Goal: Task Accomplishment & Management: Complete application form

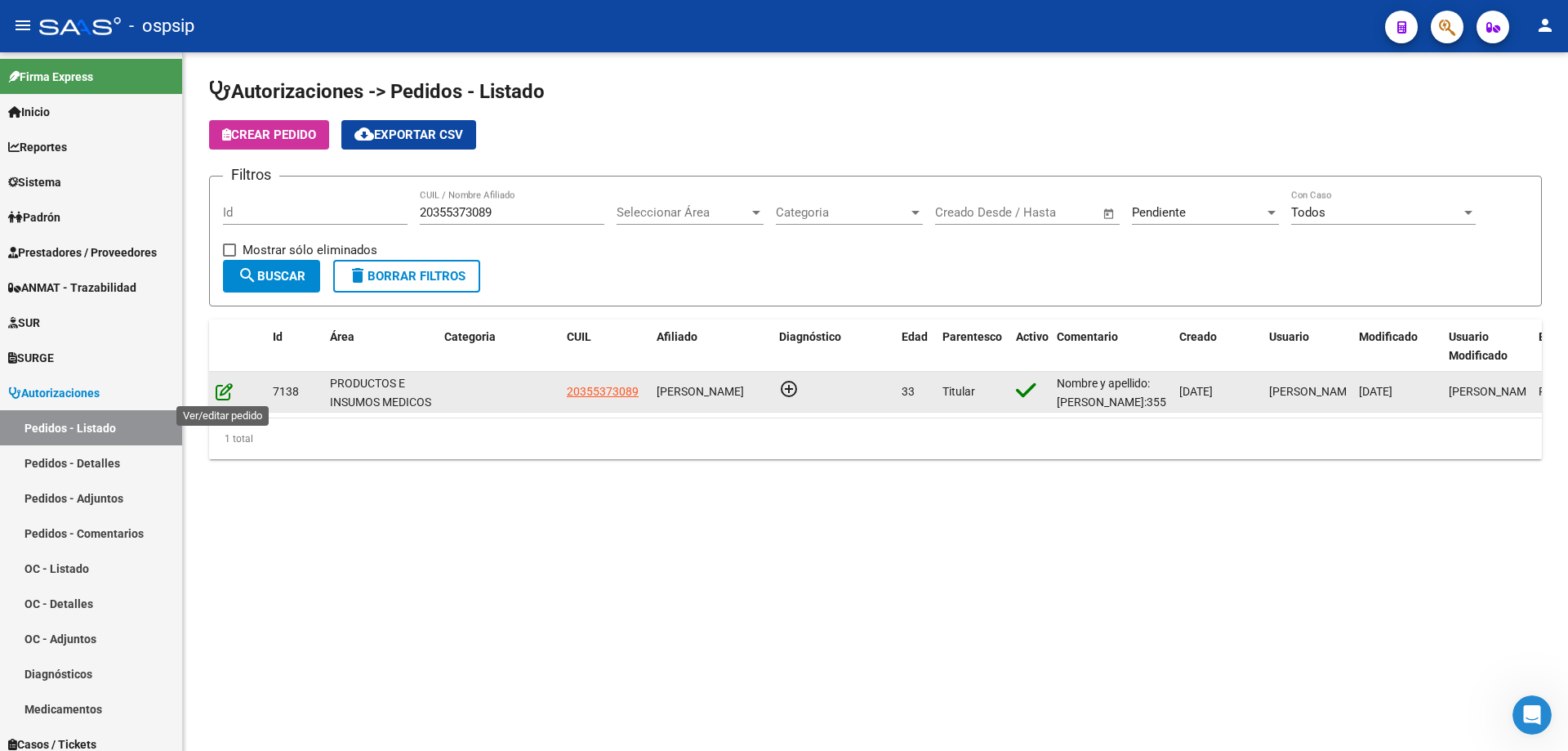
click at [224, 390] on icon at bounding box center [224, 391] width 17 height 18
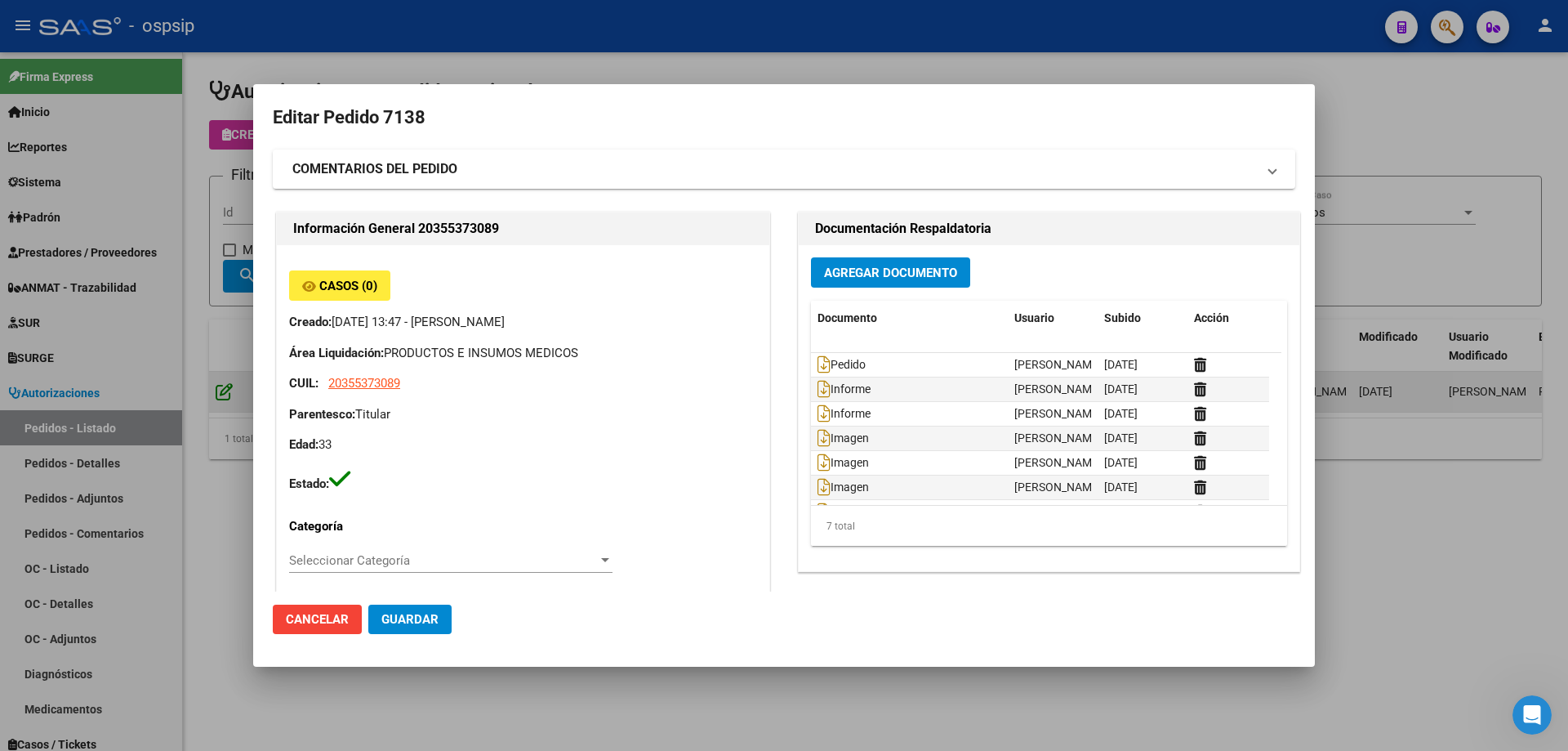
type input "[GEOGRAPHIC_DATA], [GEOGRAPHIC_DATA][PERSON_NAME], [PERSON_NAME] 1614"
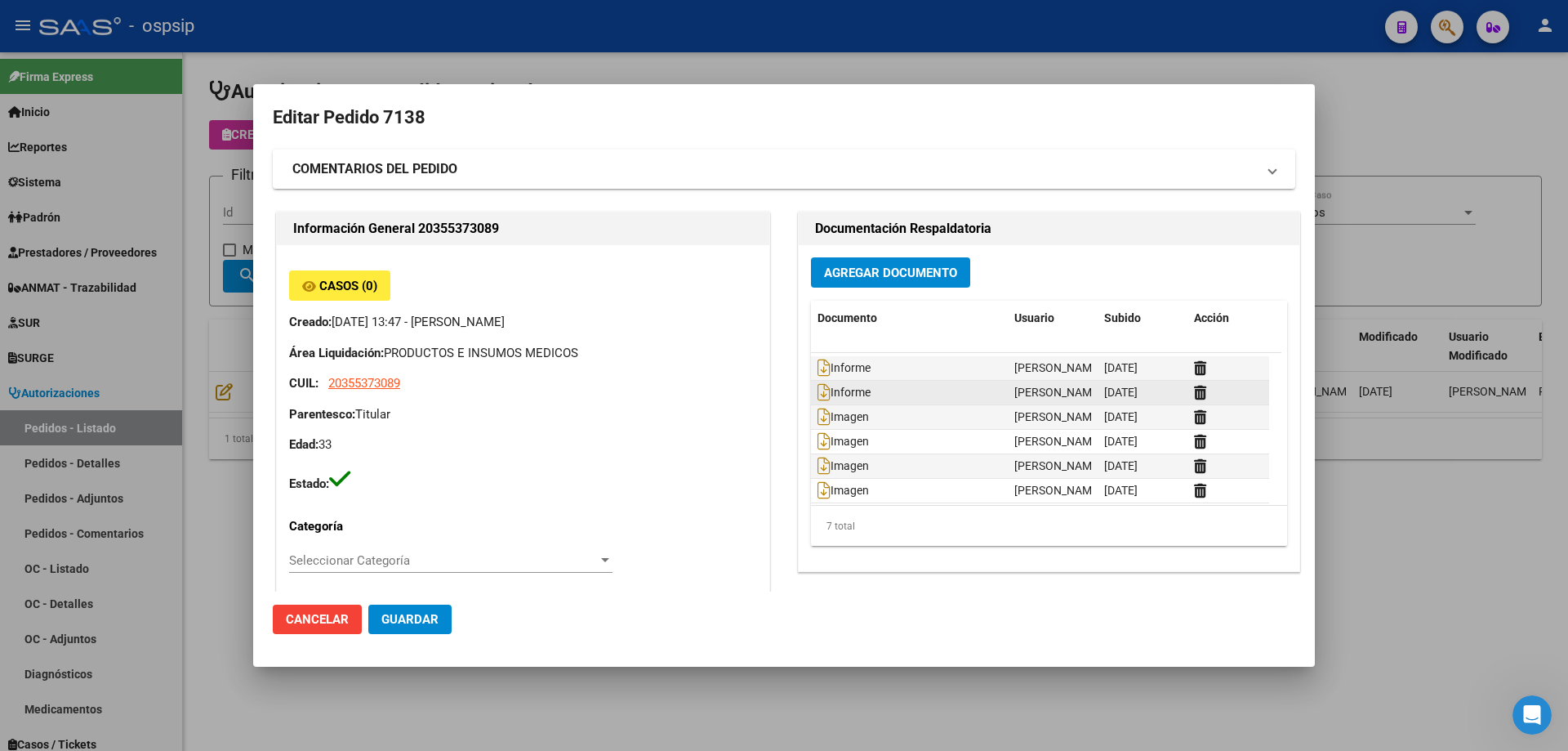
scroll to position [26, 0]
click at [1393, 81] on div at bounding box center [784, 376] width 1568 height 751
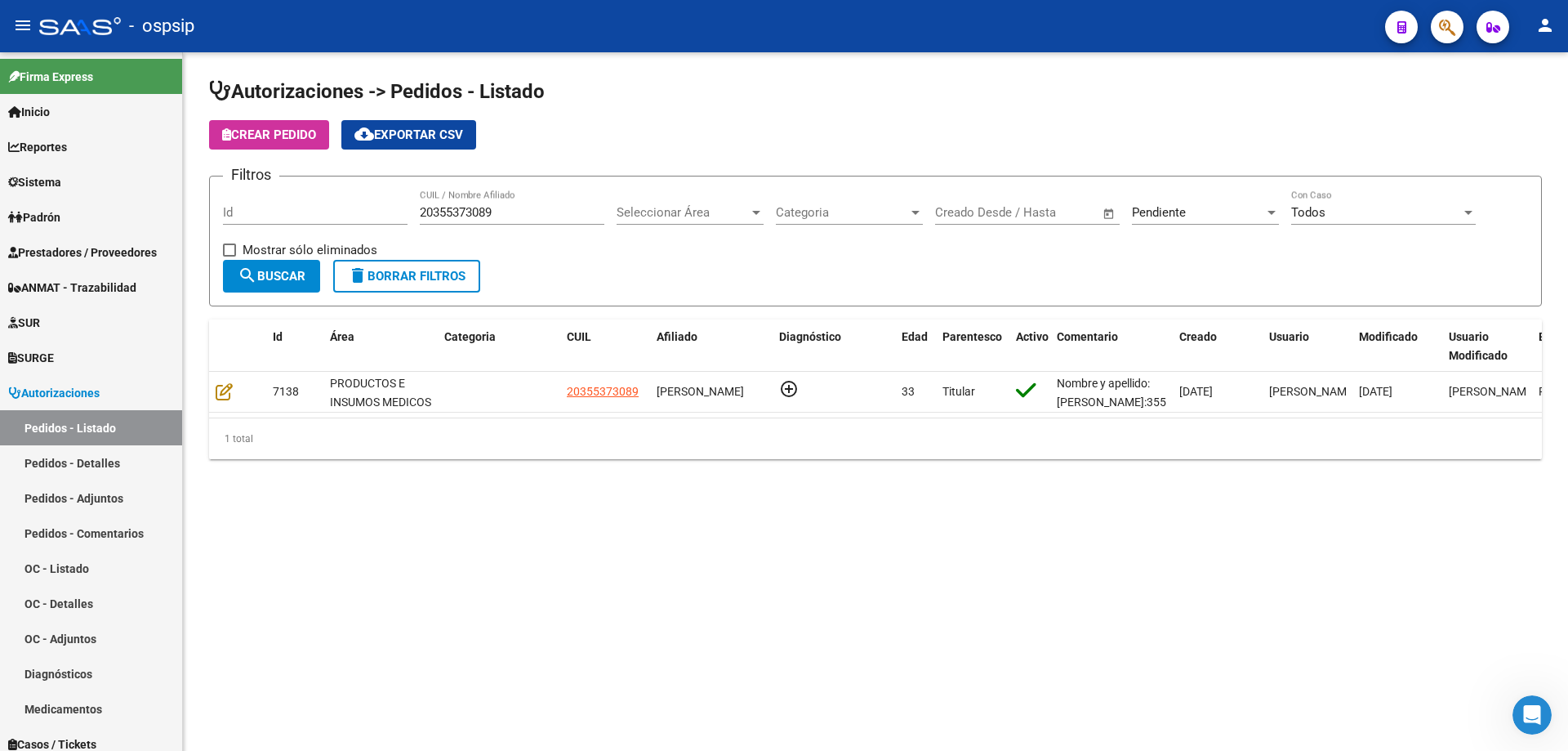
click at [644, 144] on div "Crear Pedido cloud_download Exportar CSV" at bounding box center [875, 135] width 1333 height 30
drag, startPoint x: 525, startPoint y: 221, endPoint x: 447, endPoint y: 224, distance: 78.1
click at [447, 224] on div "20355373089 CUIL / Nombre Afiliado" at bounding box center [512, 215] width 185 height 50
drag, startPoint x: 494, startPoint y: 213, endPoint x: 419, endPoint y: 216, distance: 75.1
click at [419, 216] on div "Filtros Id 20355373089 CUIL / Nombre Afiliado Seleccionar Área Seleccionar Área…" at bounding box center [876, 224] width 1306 height 70
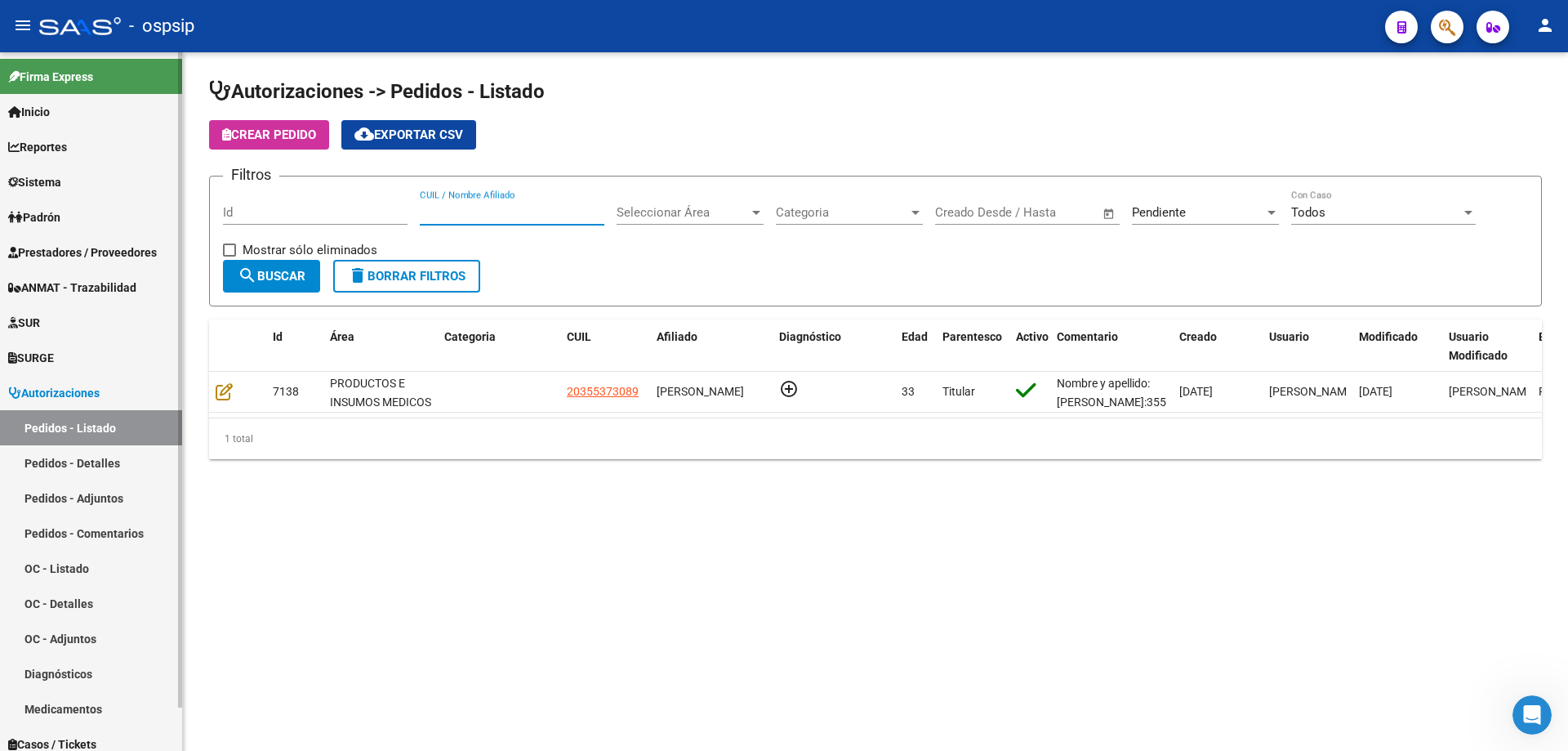
click at [72, 389] on span "Autorizaciones" at bounding box center [54, 393] width 92 height 18
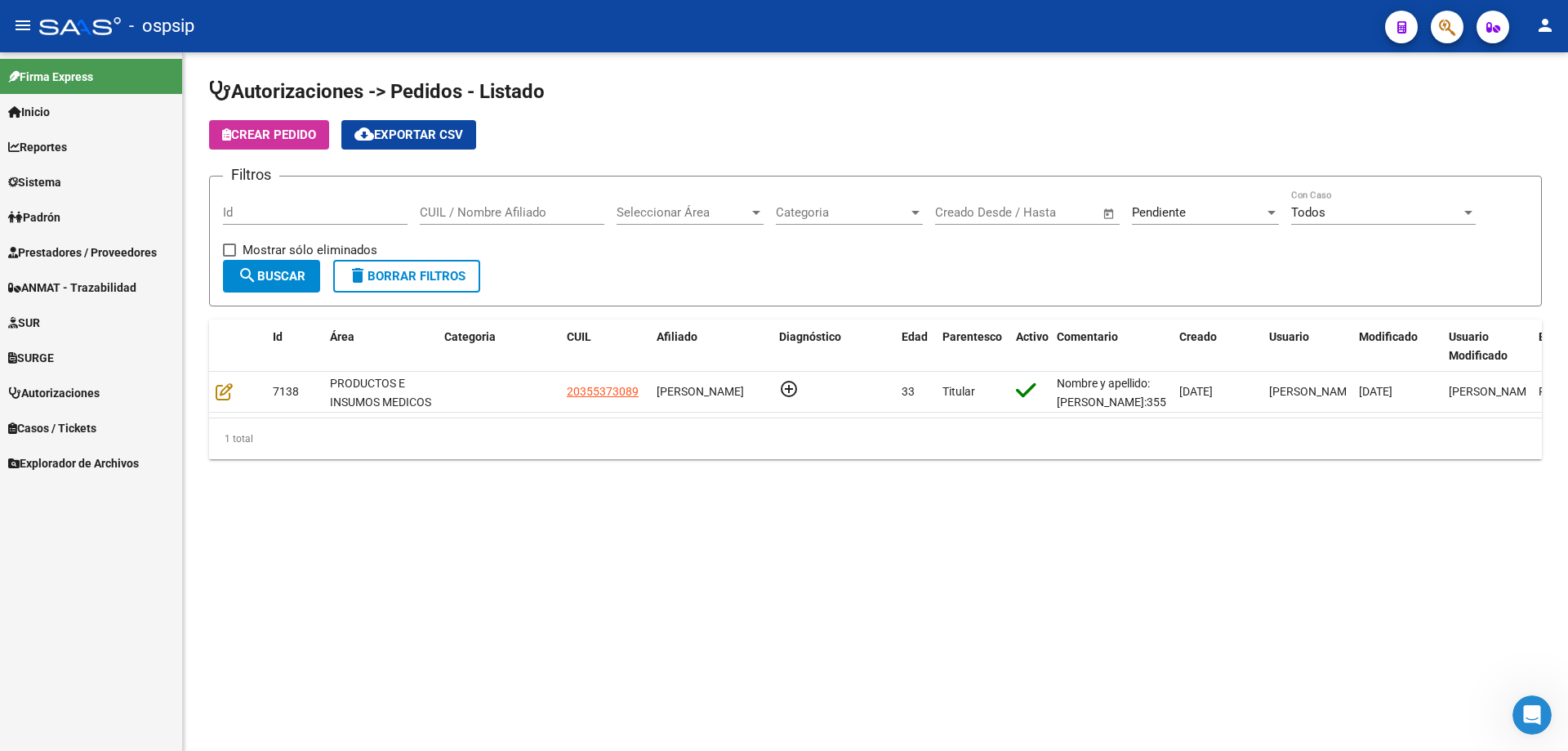
click at [72, 395] on span "Autorizaciones" at bounding box center [54, 393] width 92 height 18
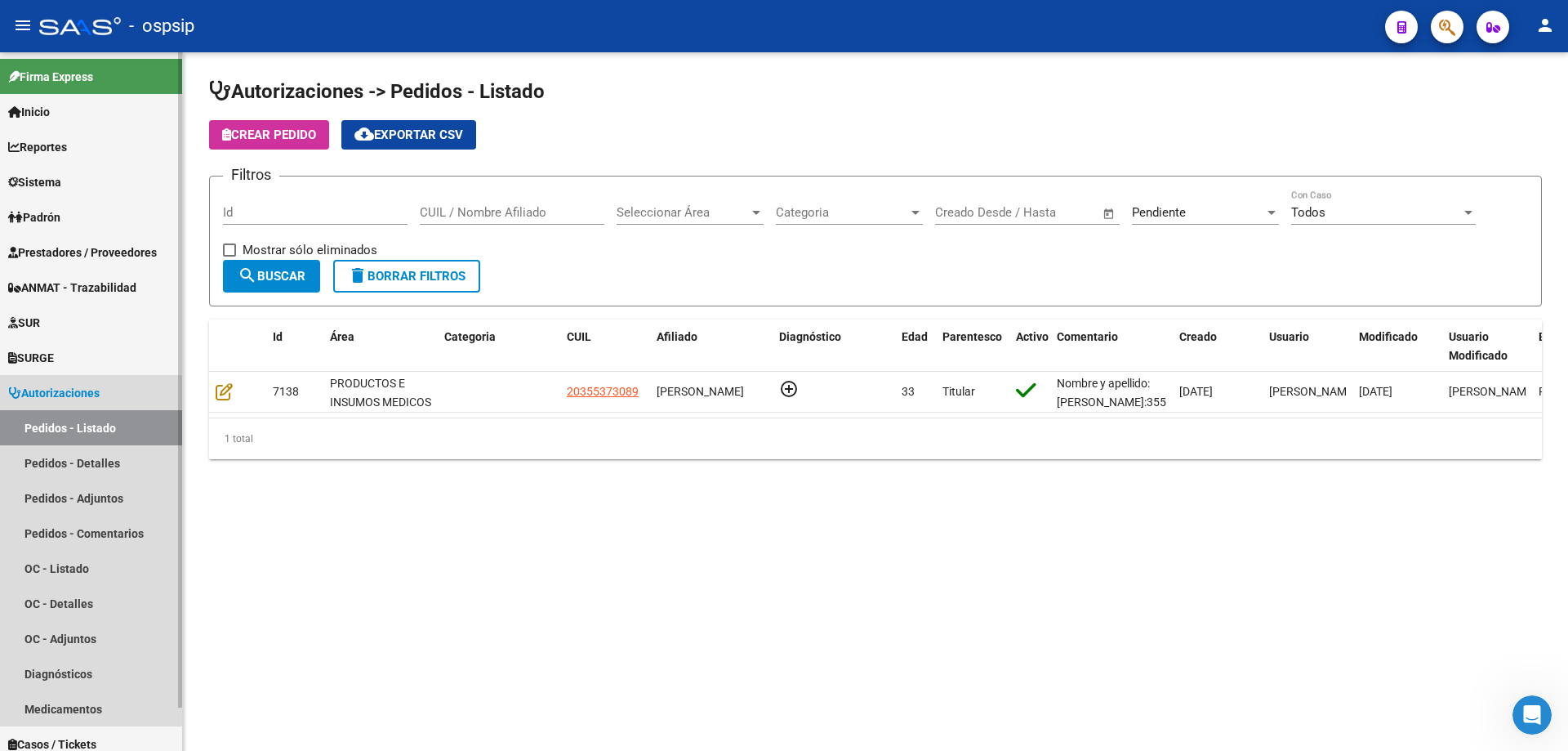
click at [87, 434] on link "Pedidos - Listado" at bounding box center [91, 427] width 182 height 35
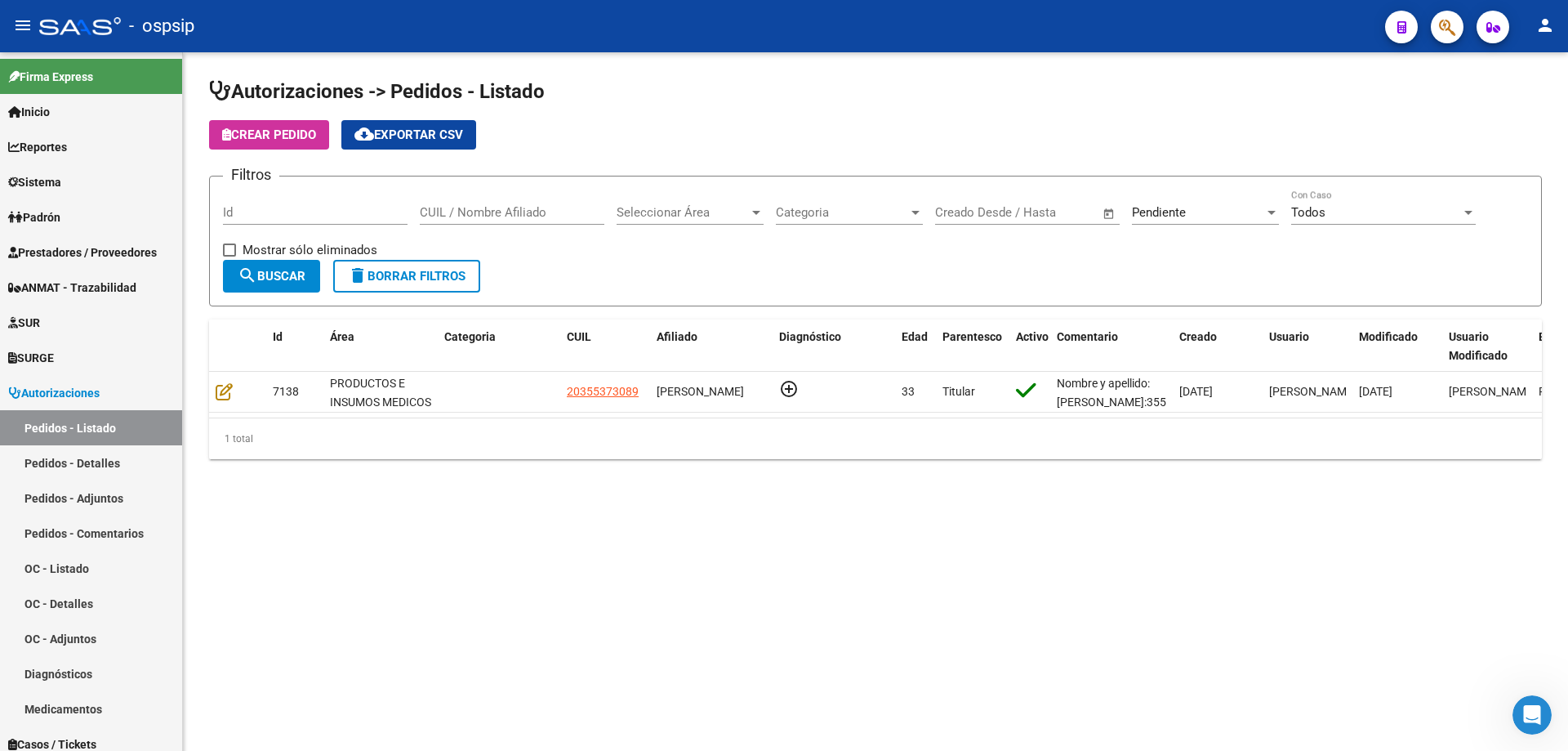
click at [1216, 211] on div "Pendiente" at bounding box center [1198, 212] width 132 height 15
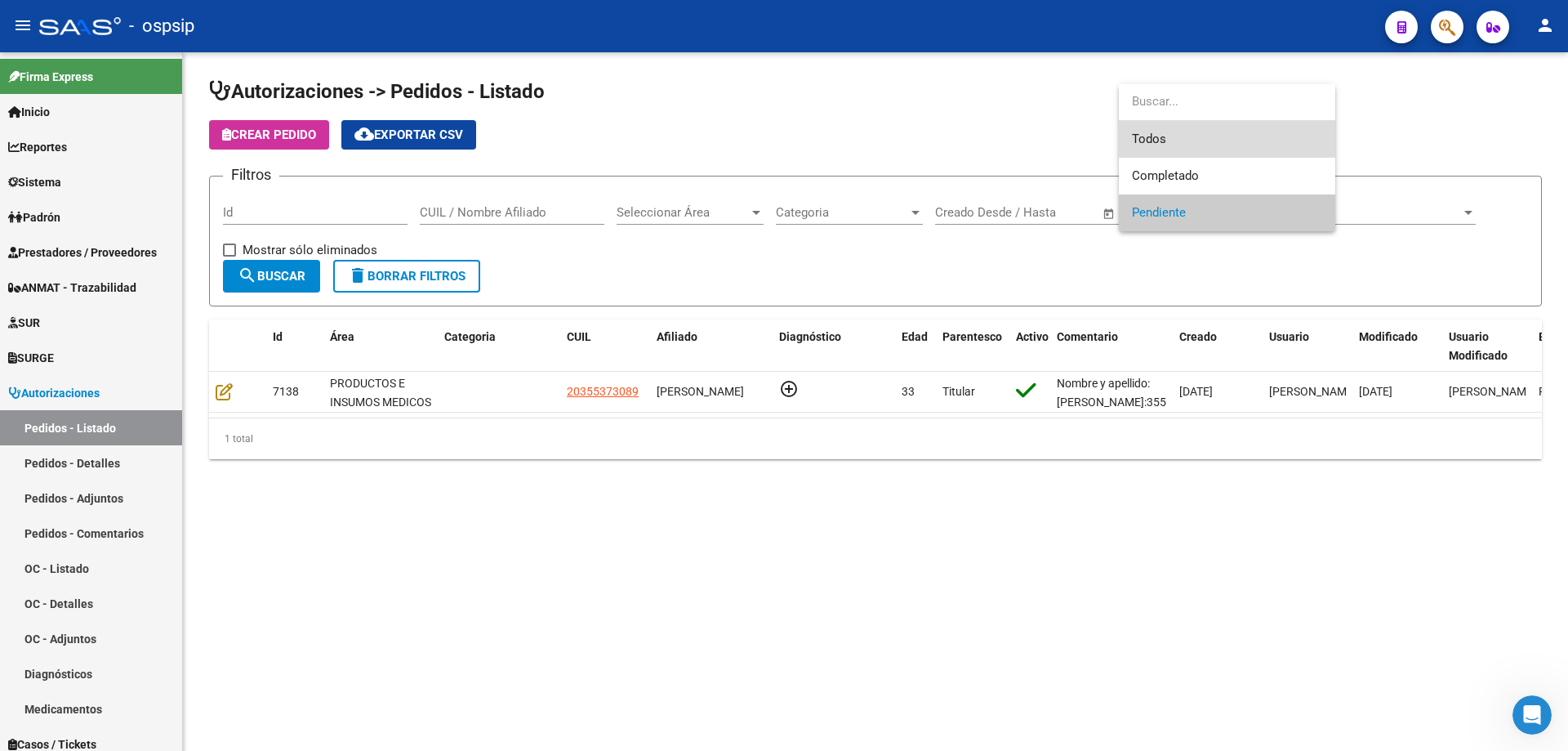
click at [1190, 130] on span "Todos" at bounding box center [1227, 139] width 191 height 37
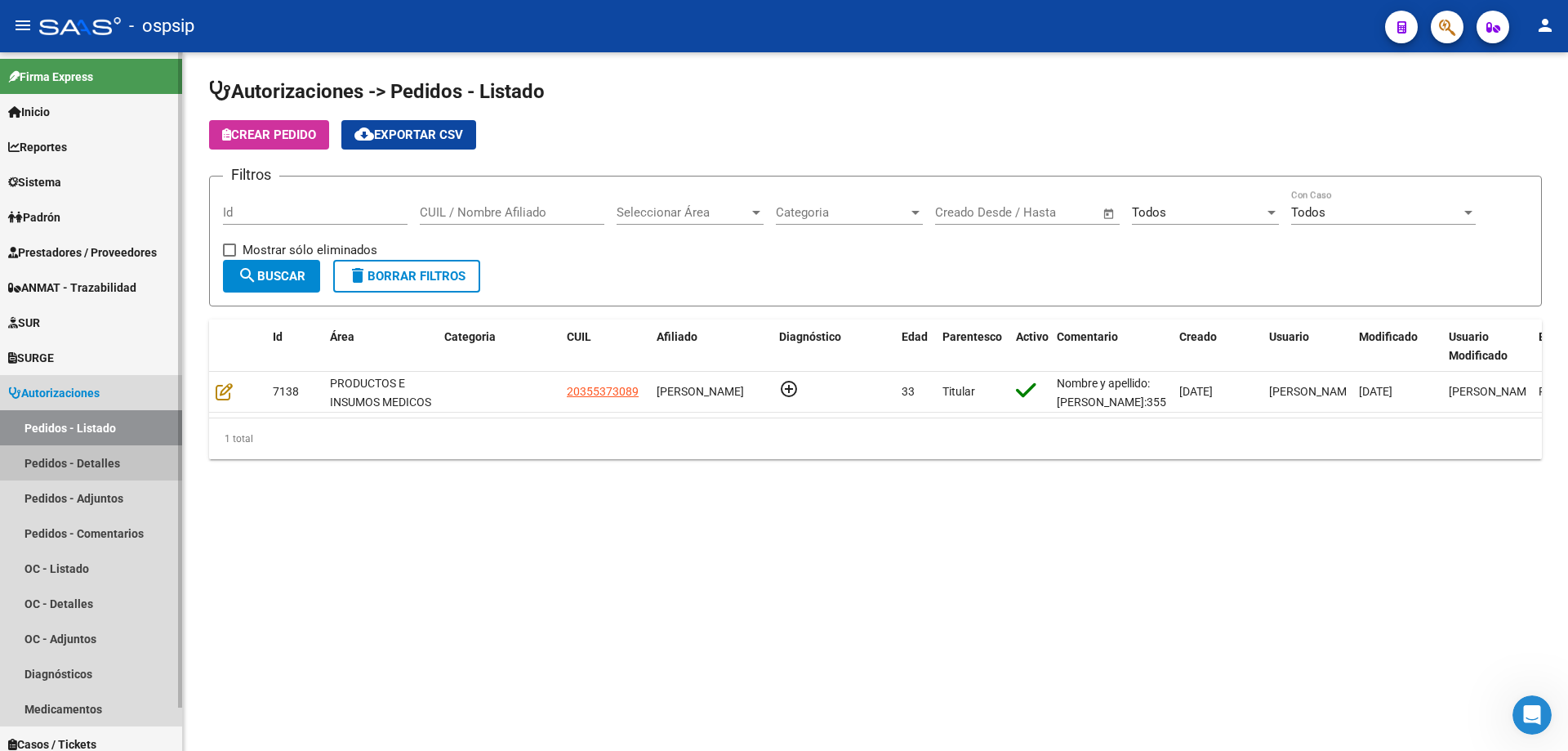
click at [73, 462] on link "Pedidos - Detalles" at bounding box center [91, 462] width 182 height 35
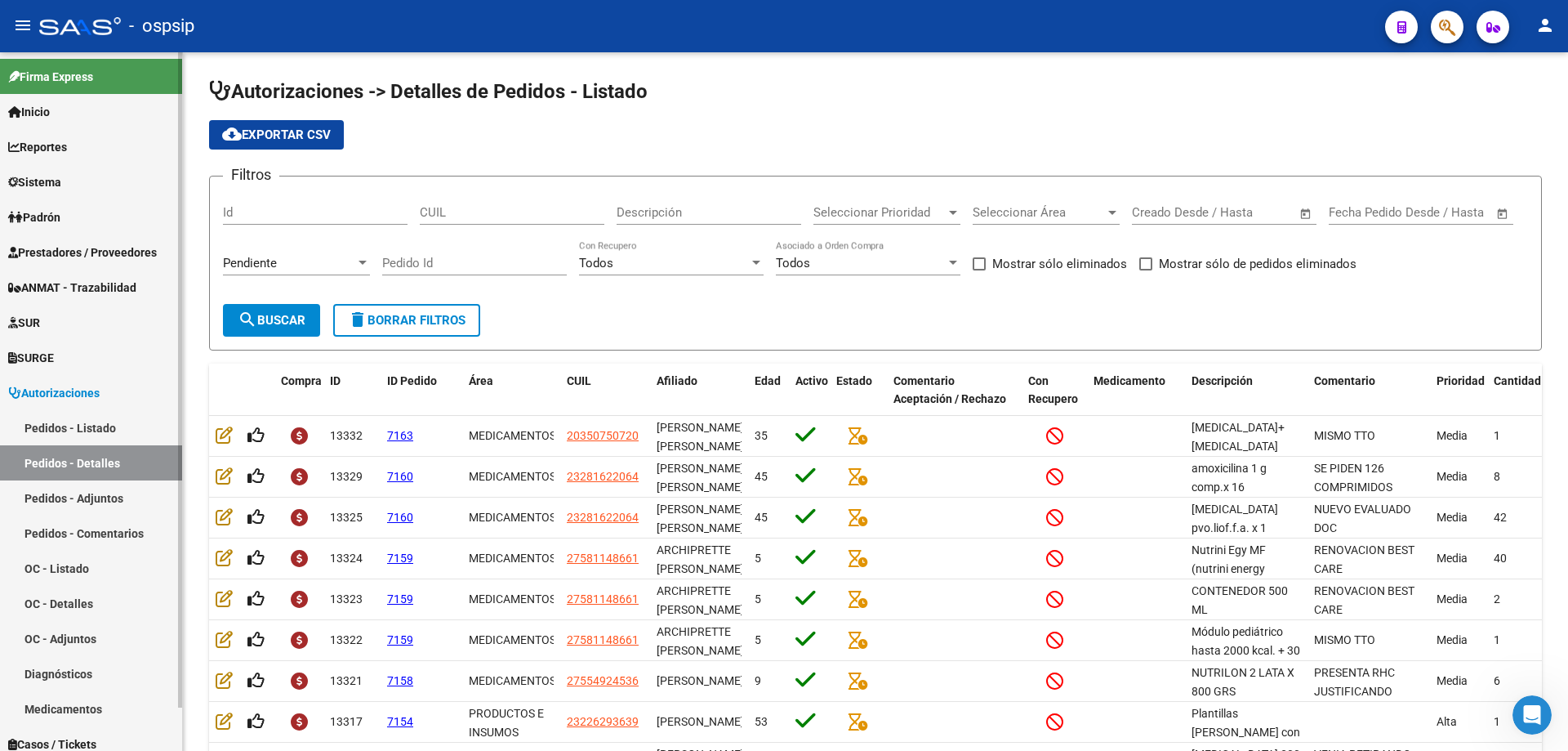
click at [77, 427] on link "Pedidos - Listado" at bounding box center [91, 427] width 182 height 35
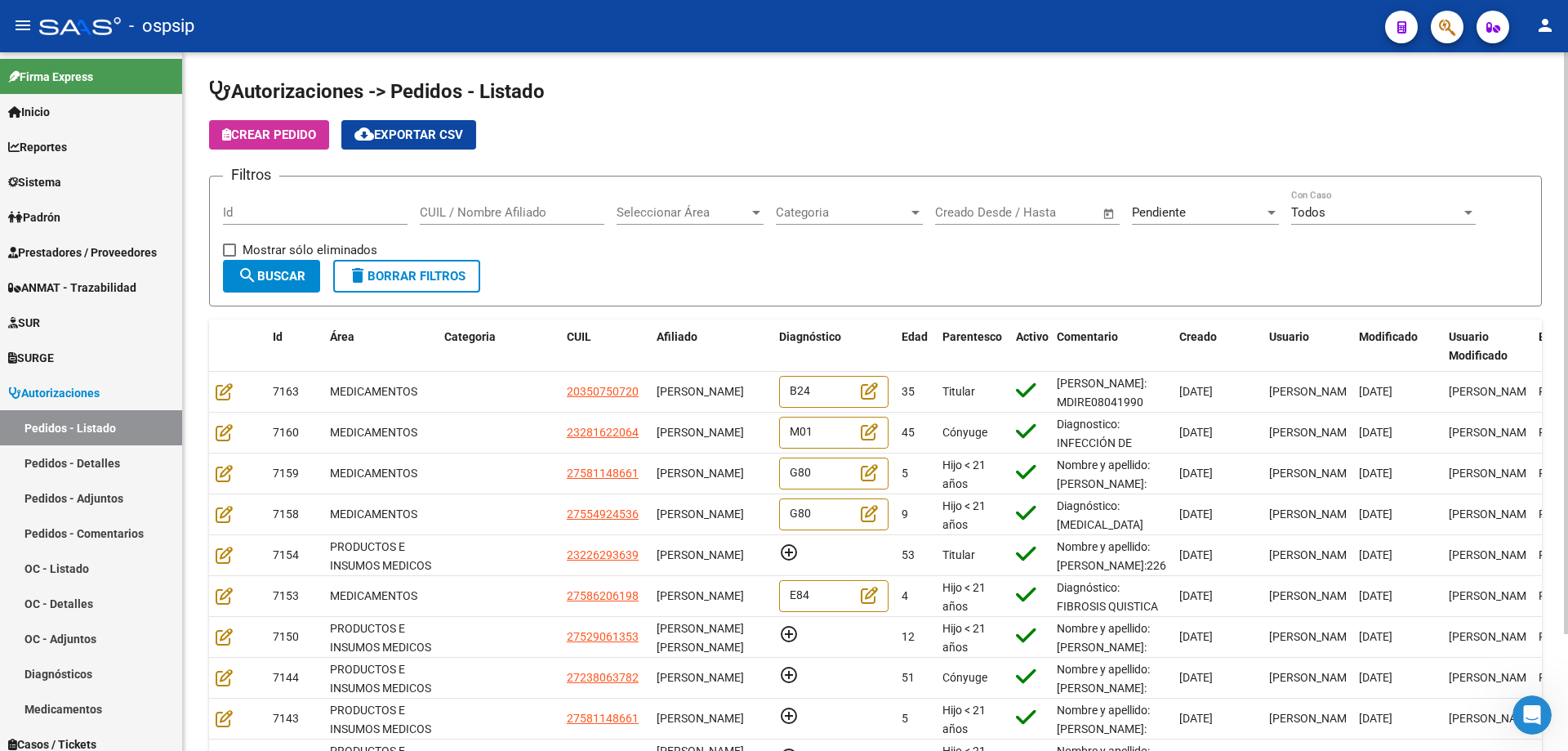
click at [248, 215] on input "Id" at bounding box center [315, 212] width 185 height 15
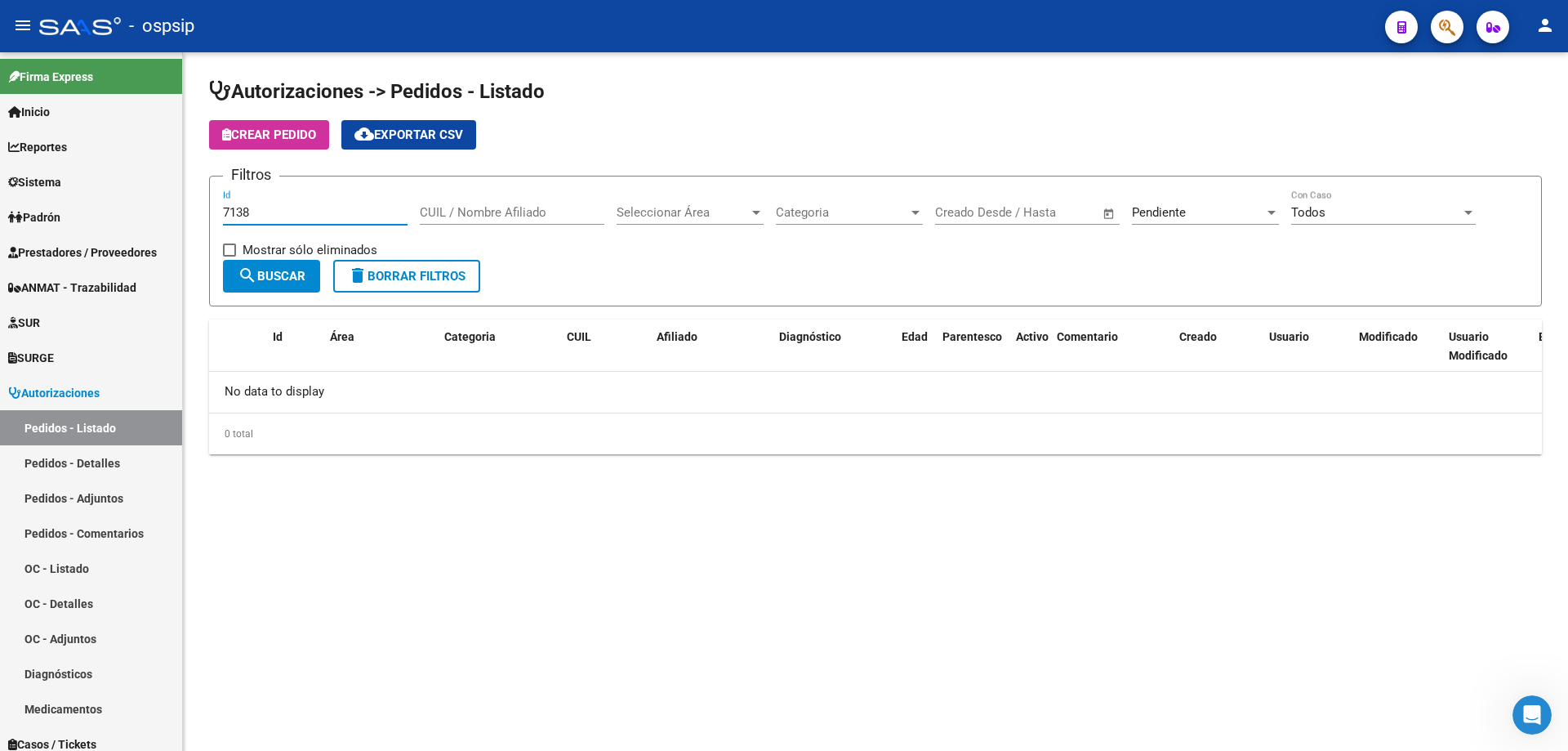
type input "7138"
click at [1193, 203] on div "Pendiente Seleccionar Estado" at bounding box center [1206, 207] width 147 height 35
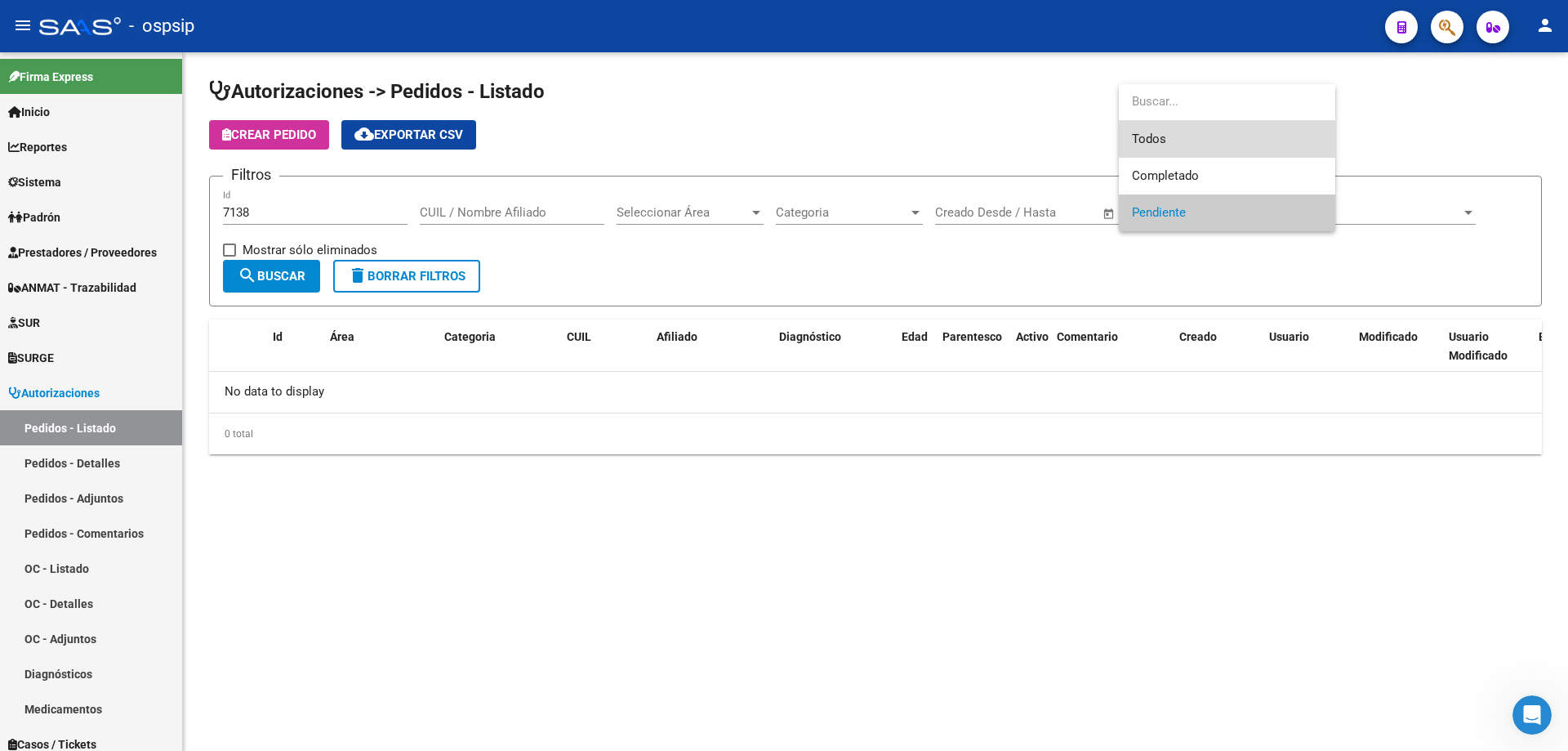
click at [1209, 141] on span "Todos" at bounding box center [1227, 139] width 191 height 37
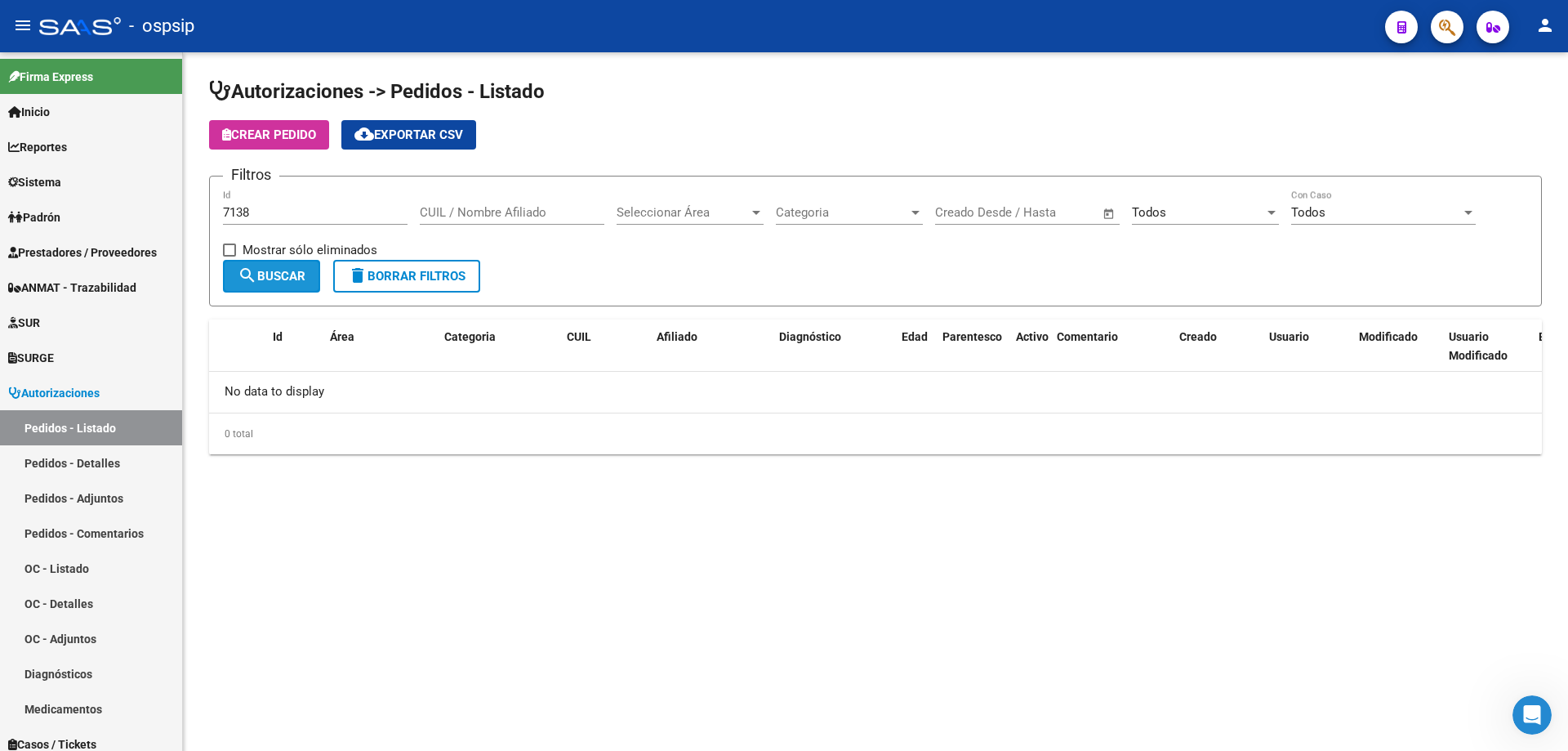
click at [258, 271] on span "search Buscar" at bounding box center [272, 276] width 68 height 15
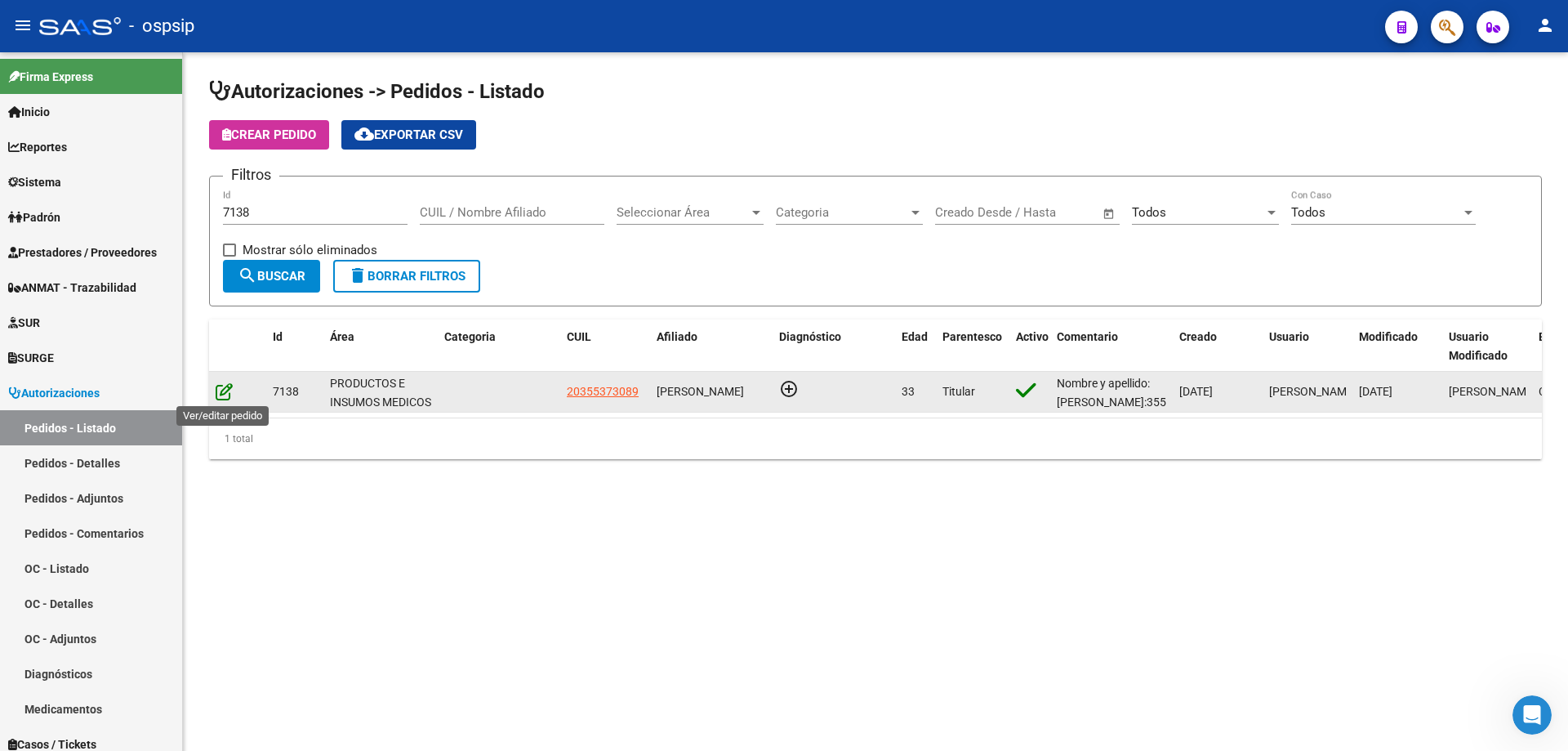
click at [215, 389] on icon at bounding box center [224, 391] width 17 height 18
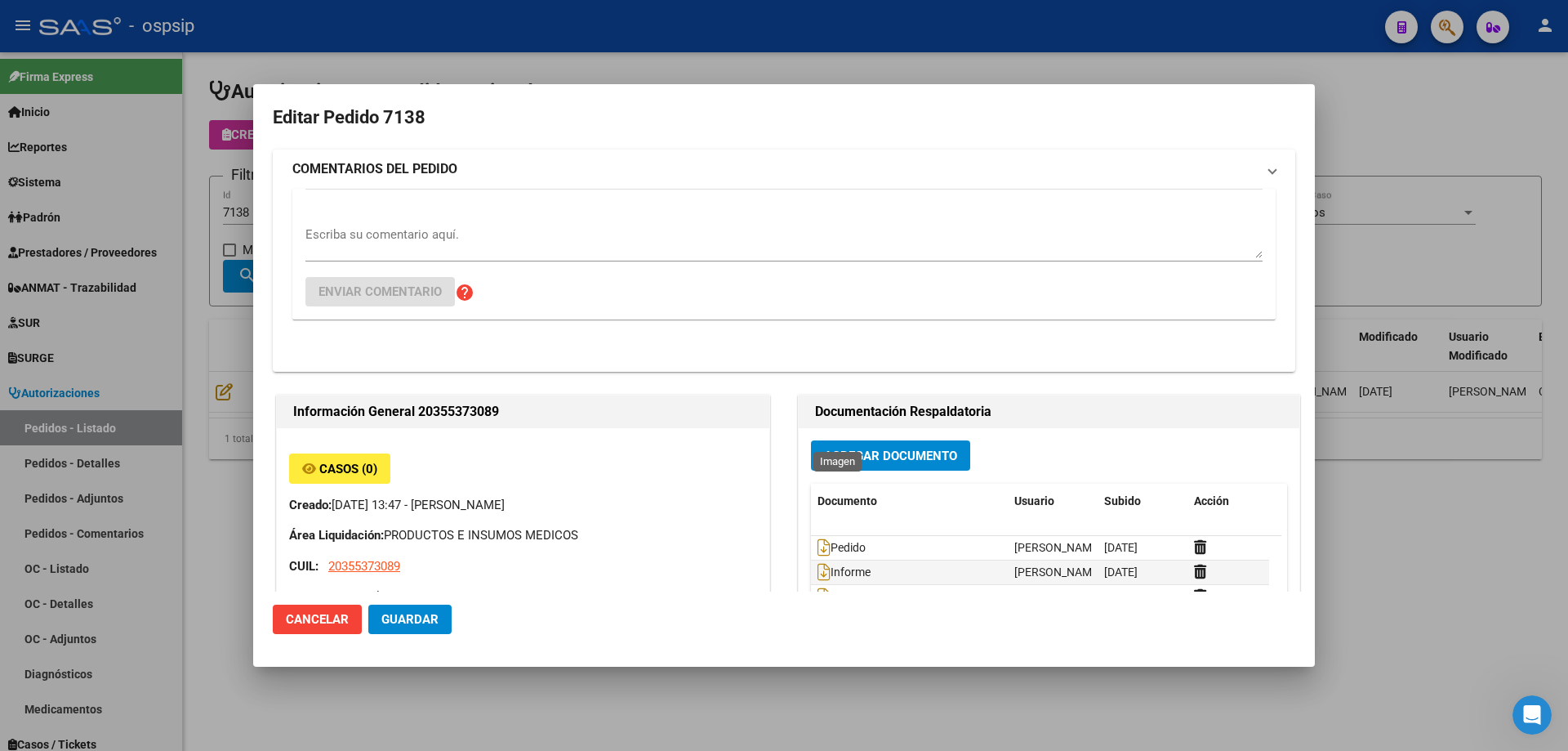
type input "[GEOGRAPHIC_DATA], [GEOGRAPHIC_DATA][PERSON_NAME], [PERSON_NAME] 1614"
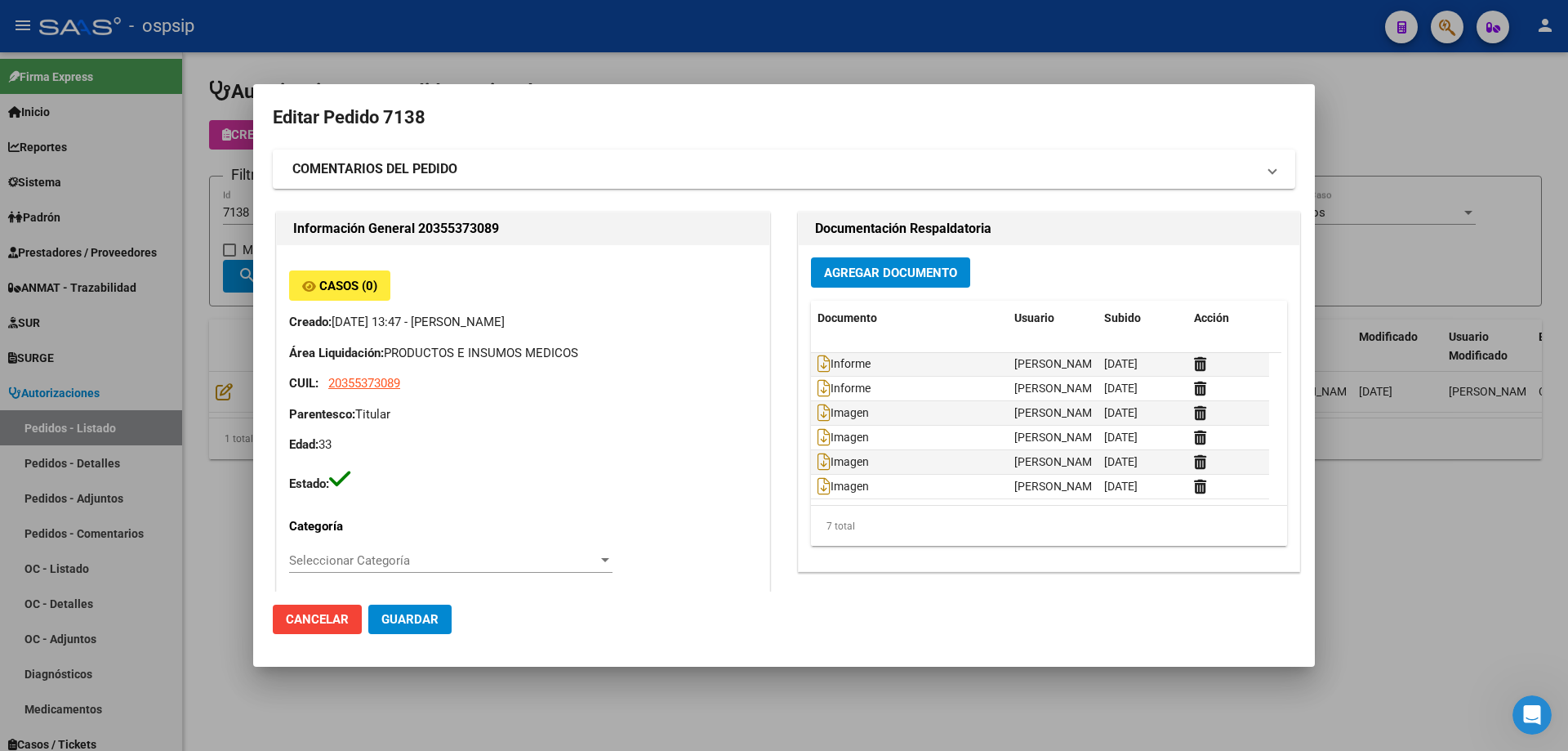
click at [750, 46] on div at bounding box center [784, 376] width 1568 height 751
